Goal: Navigation & Orientation: Understand site structure

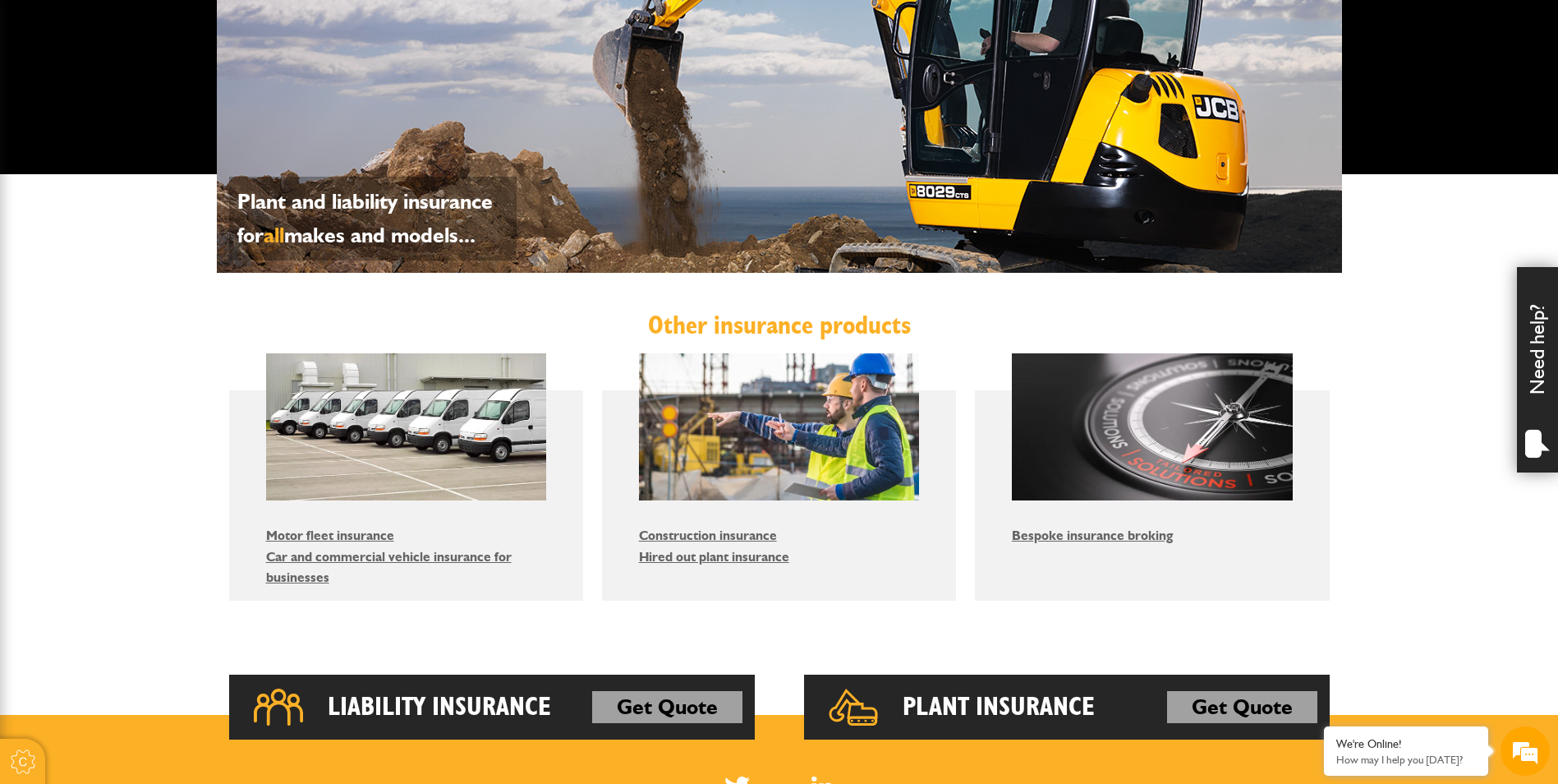
scroll to position [822, 0]
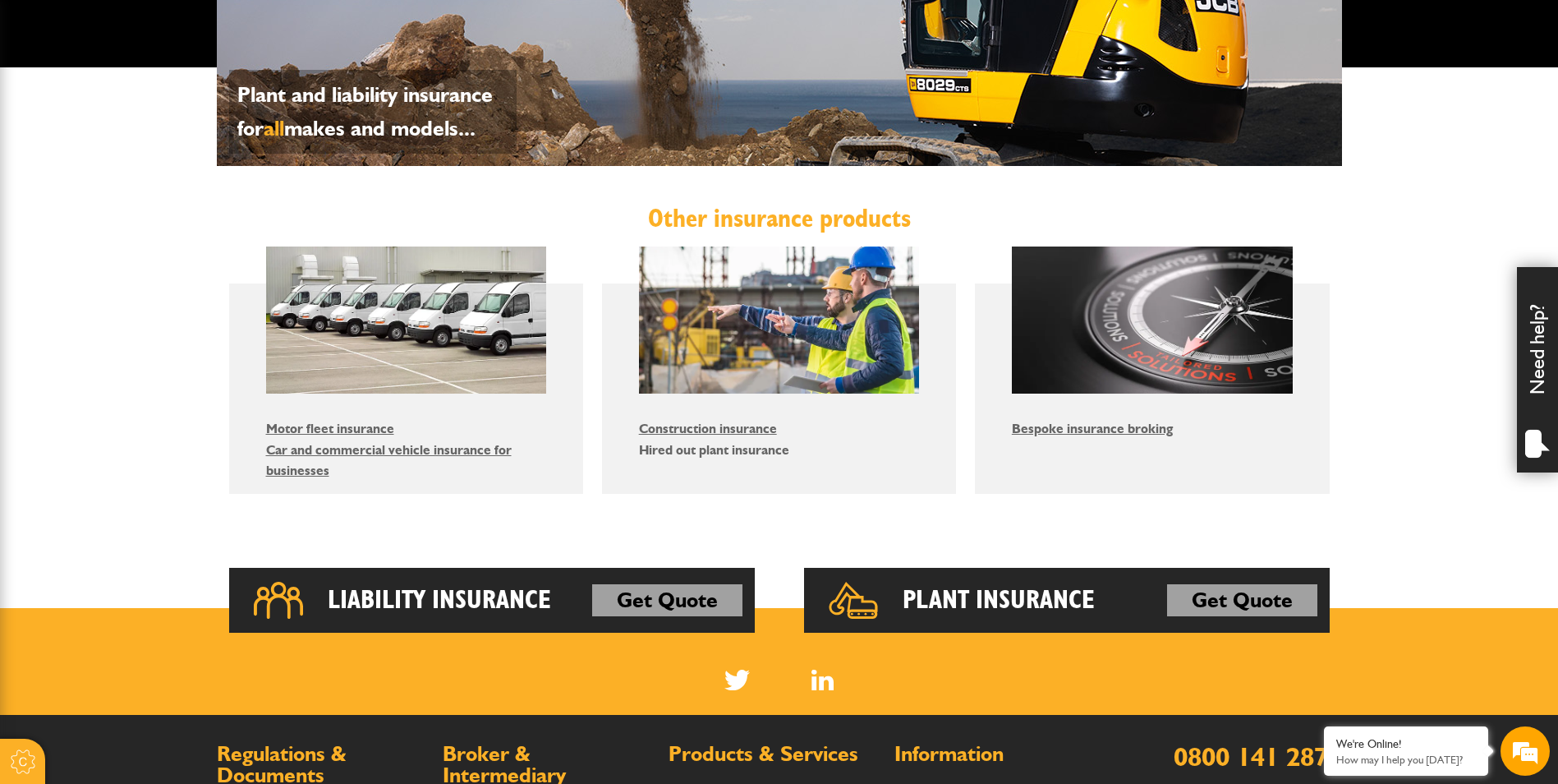
click at [719, 454] on link "Hired out plant insurance" at bounding box center [714, 449] width 151 height 16
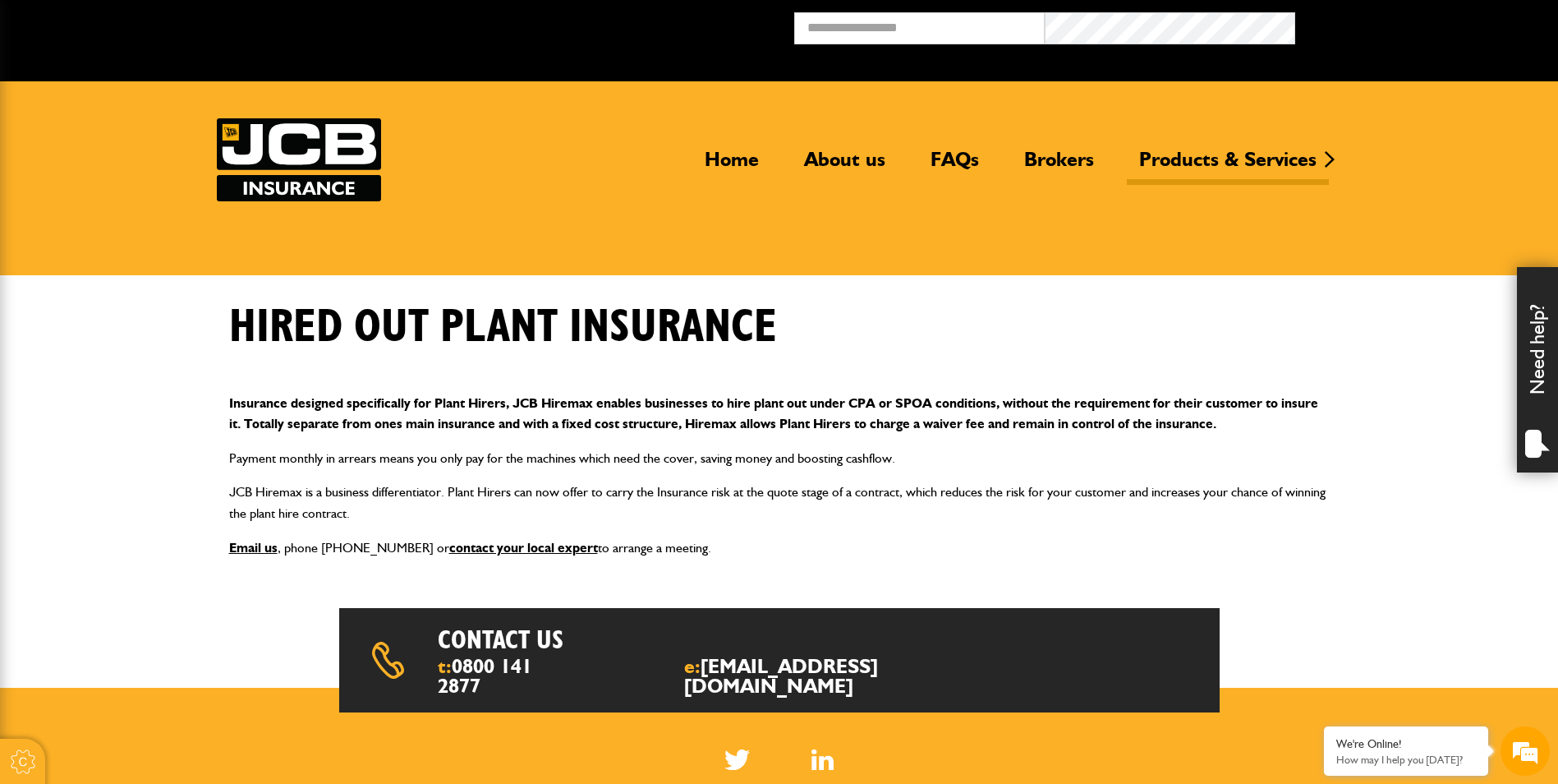
click at [280, 153] on img at bounding box center [298, 160] width 164 height 83
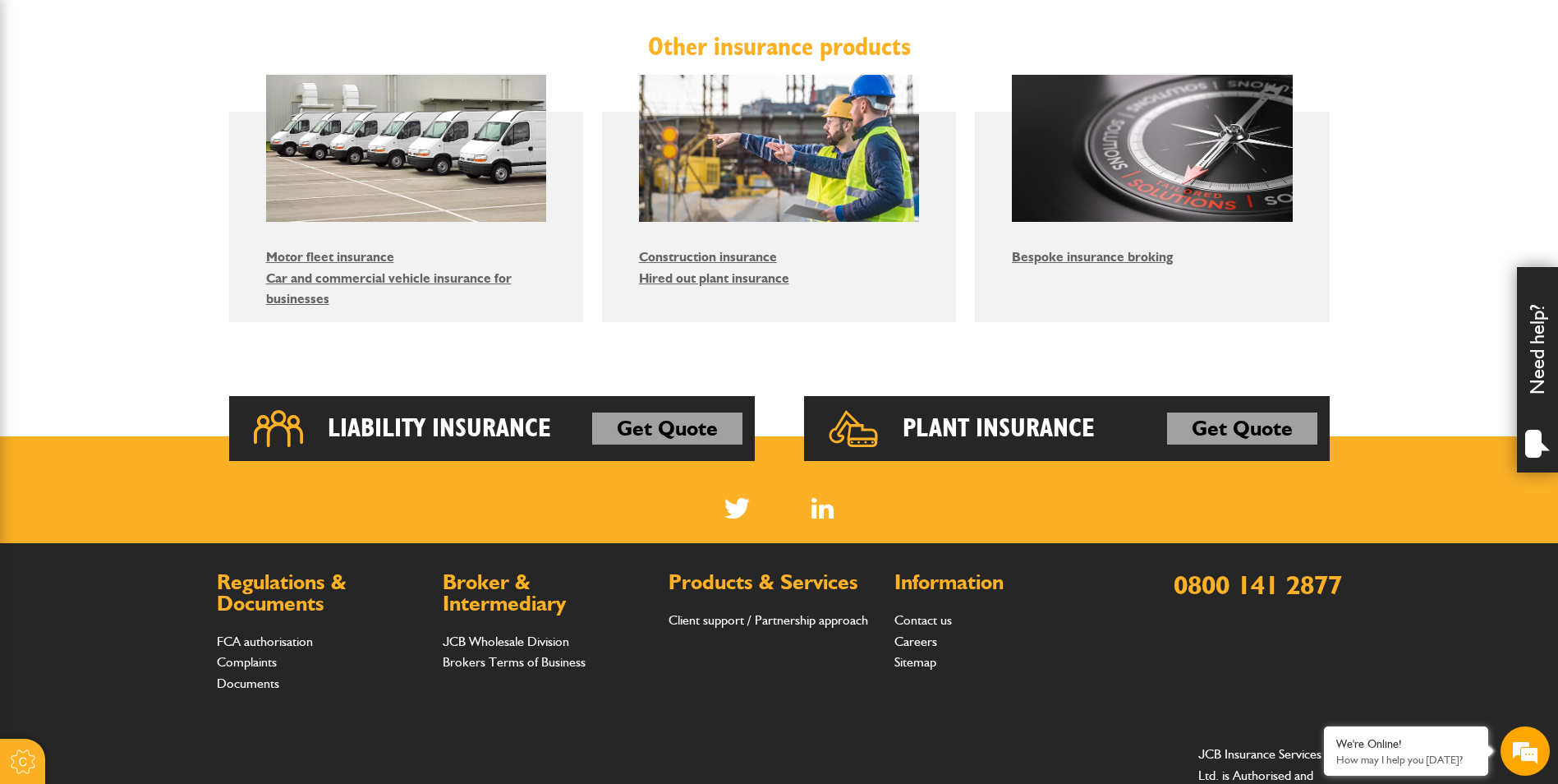
scroll to position [987, 0]
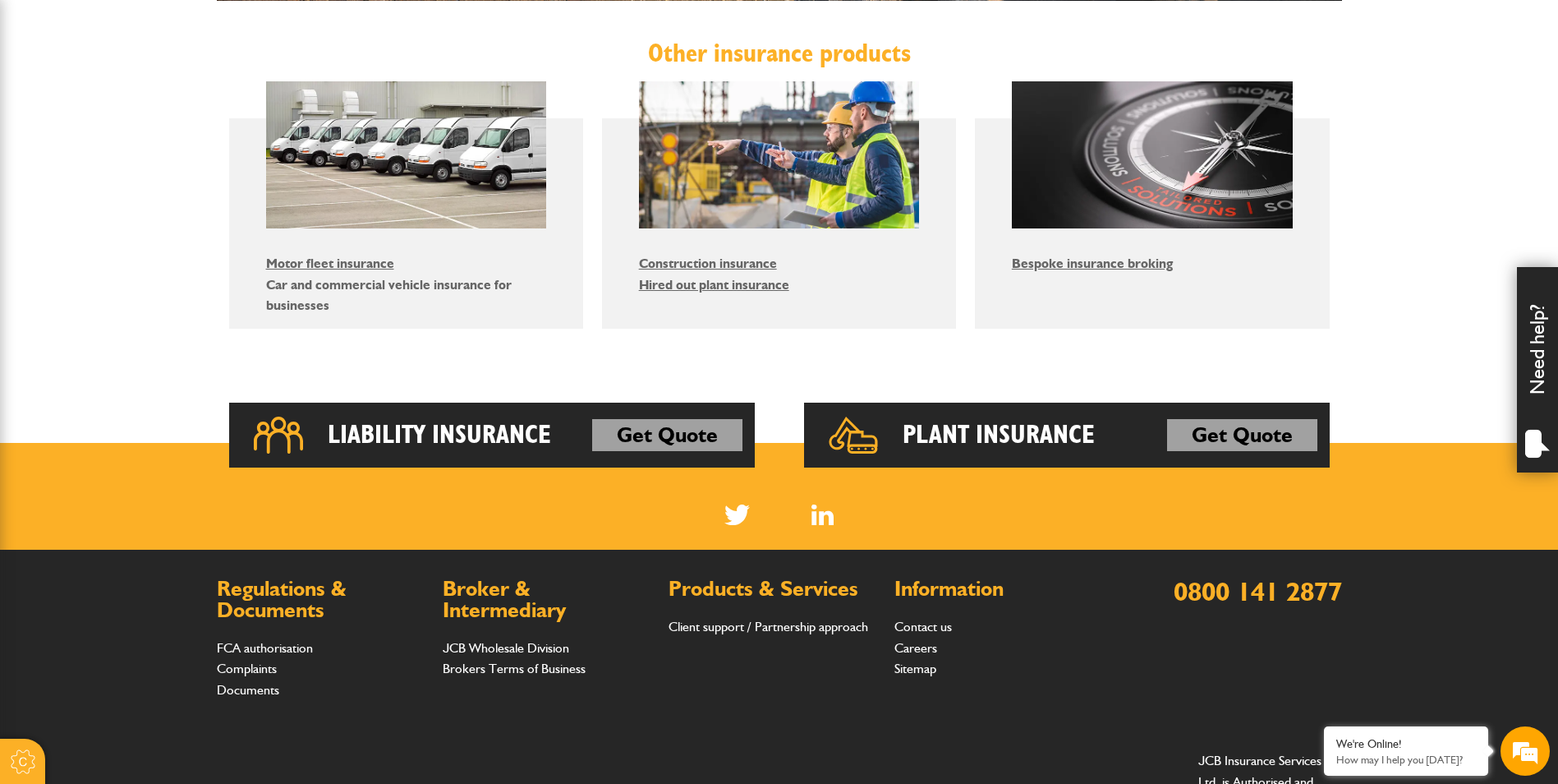
click at [370, 290] on link "Car and commercial vehicle insurance for businesses" at bounding box center [389, 296] width 246 height 37
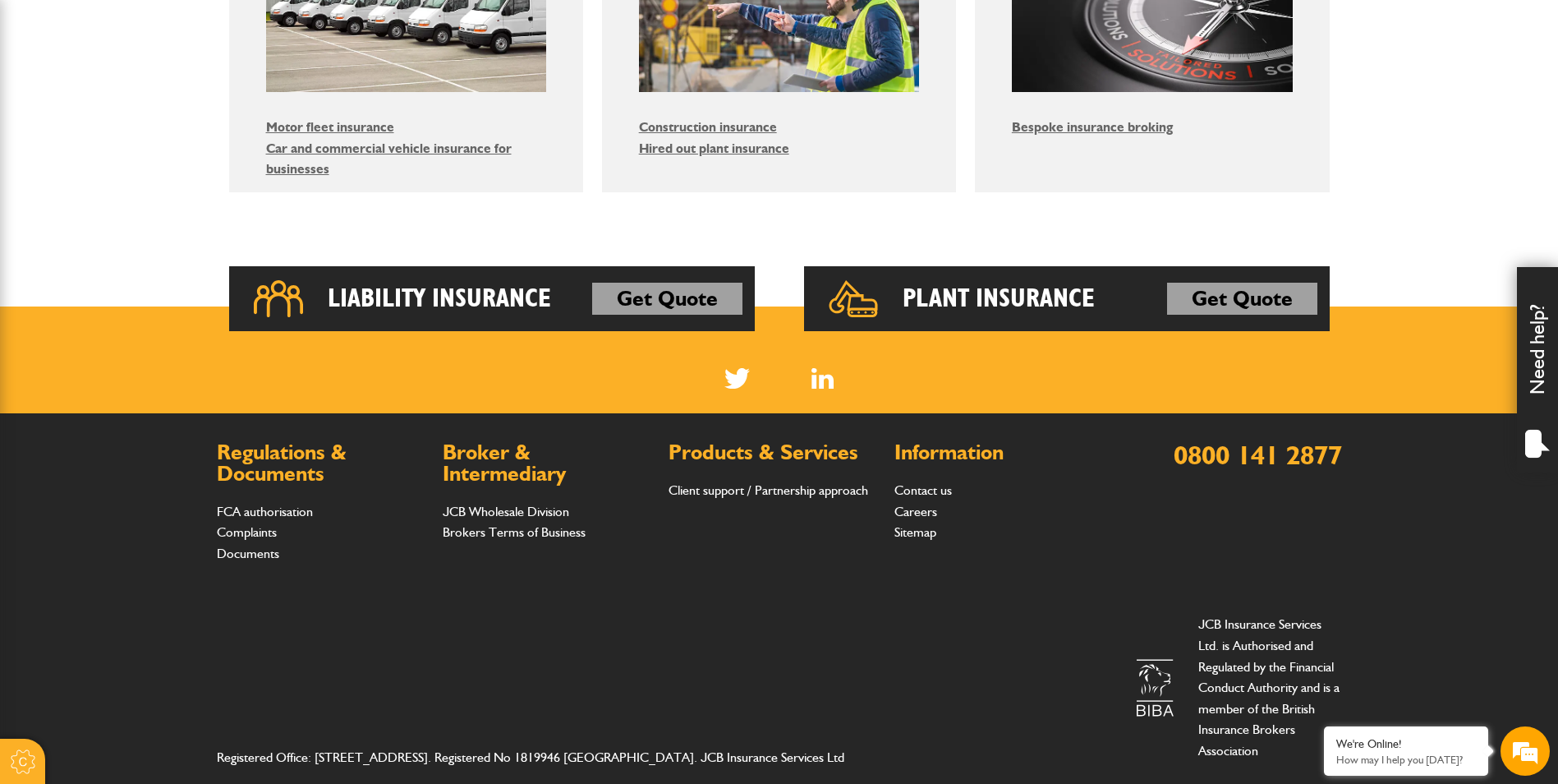
scroll to position [1151, 0]
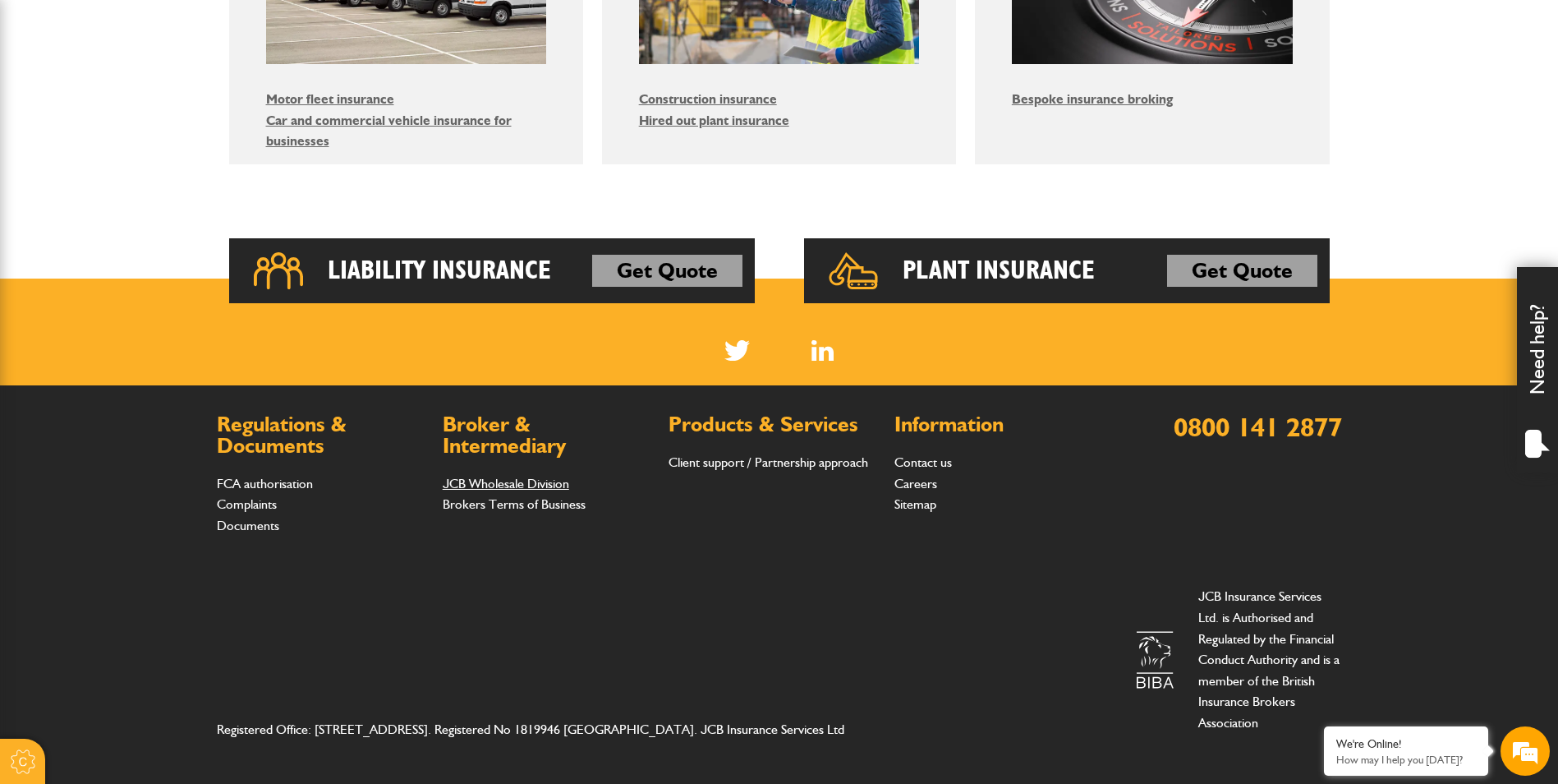
click at [532, 485] on link "JCB Wholesale Division" at bounding box center [506, 483] width 127 height 16
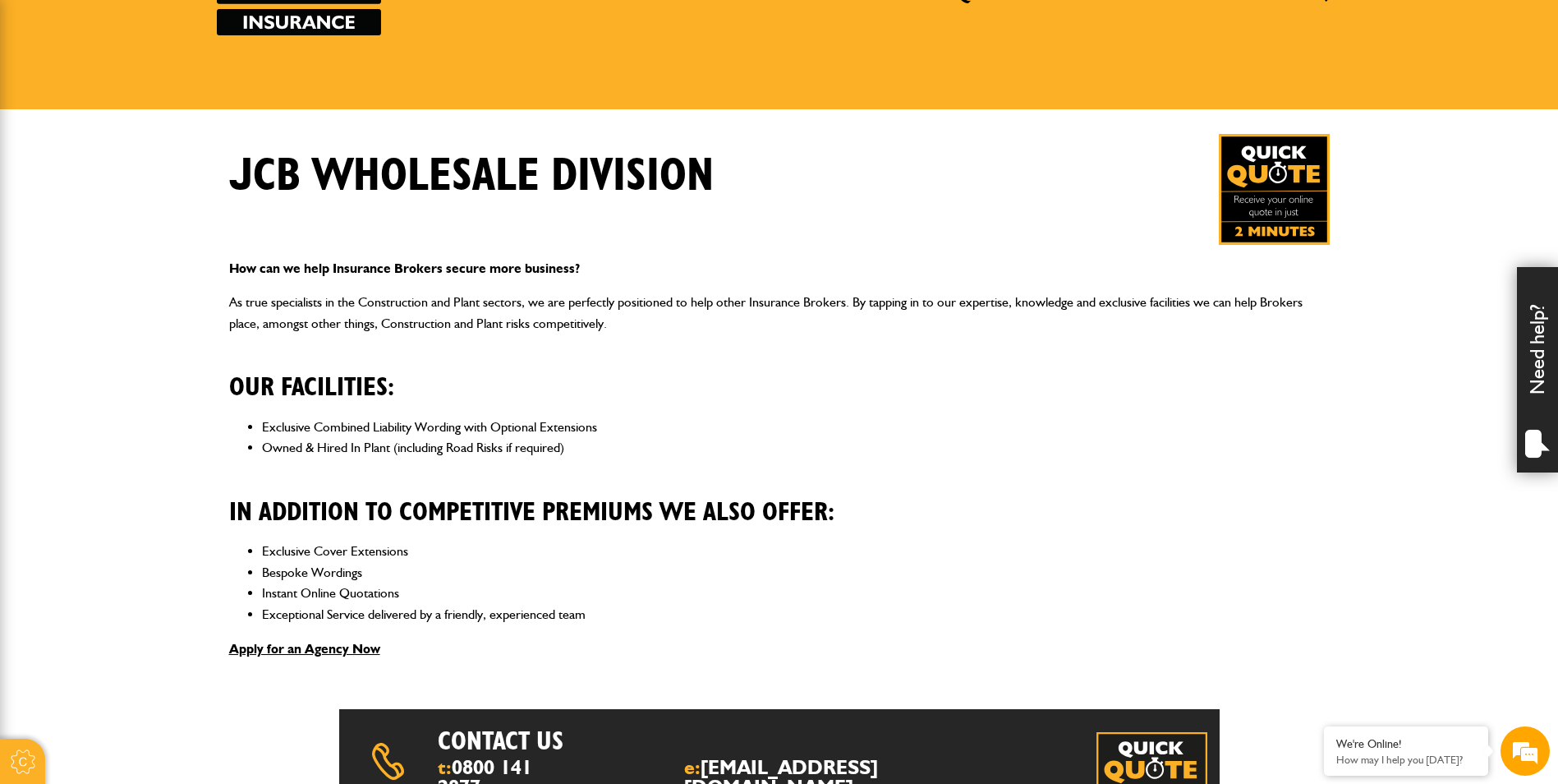
scroll to position [164, 0]
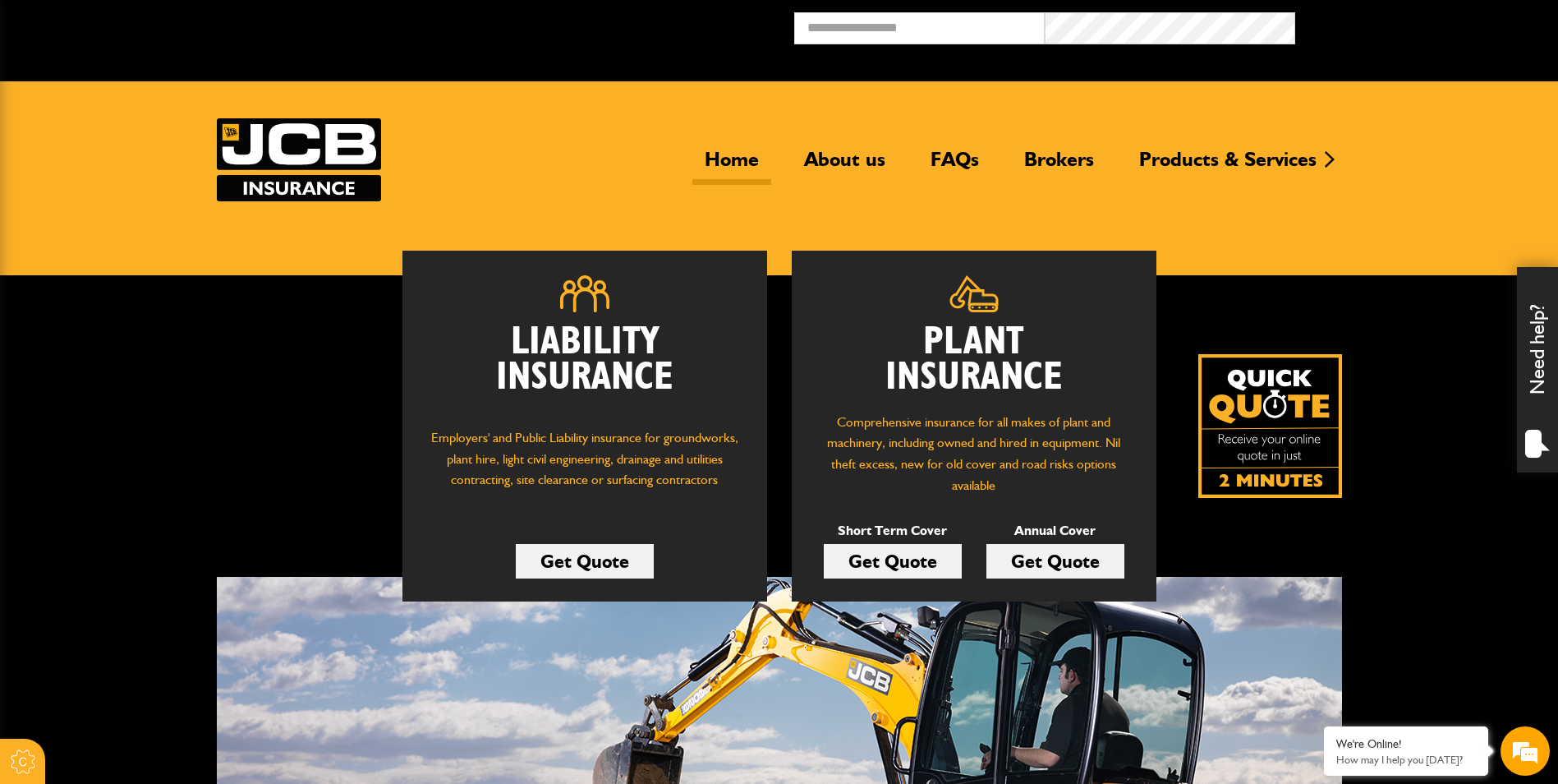
scroll to position [1151, 0]
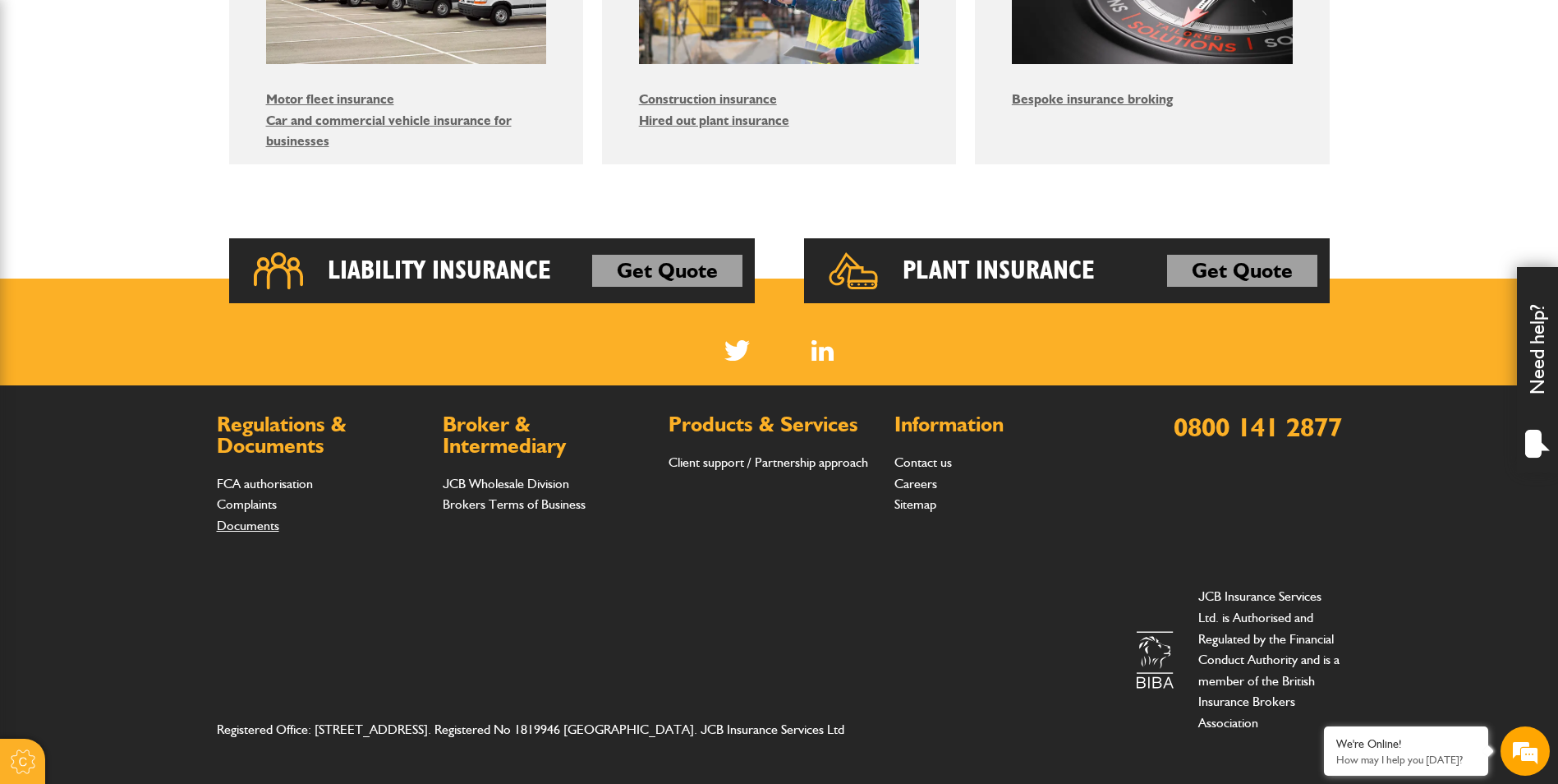
click at [266, 525] on link "Documents" at bounding box center [248, 525] width 62 height 16
